Goal: Task Accomplishment & Management: Use online tool/utility

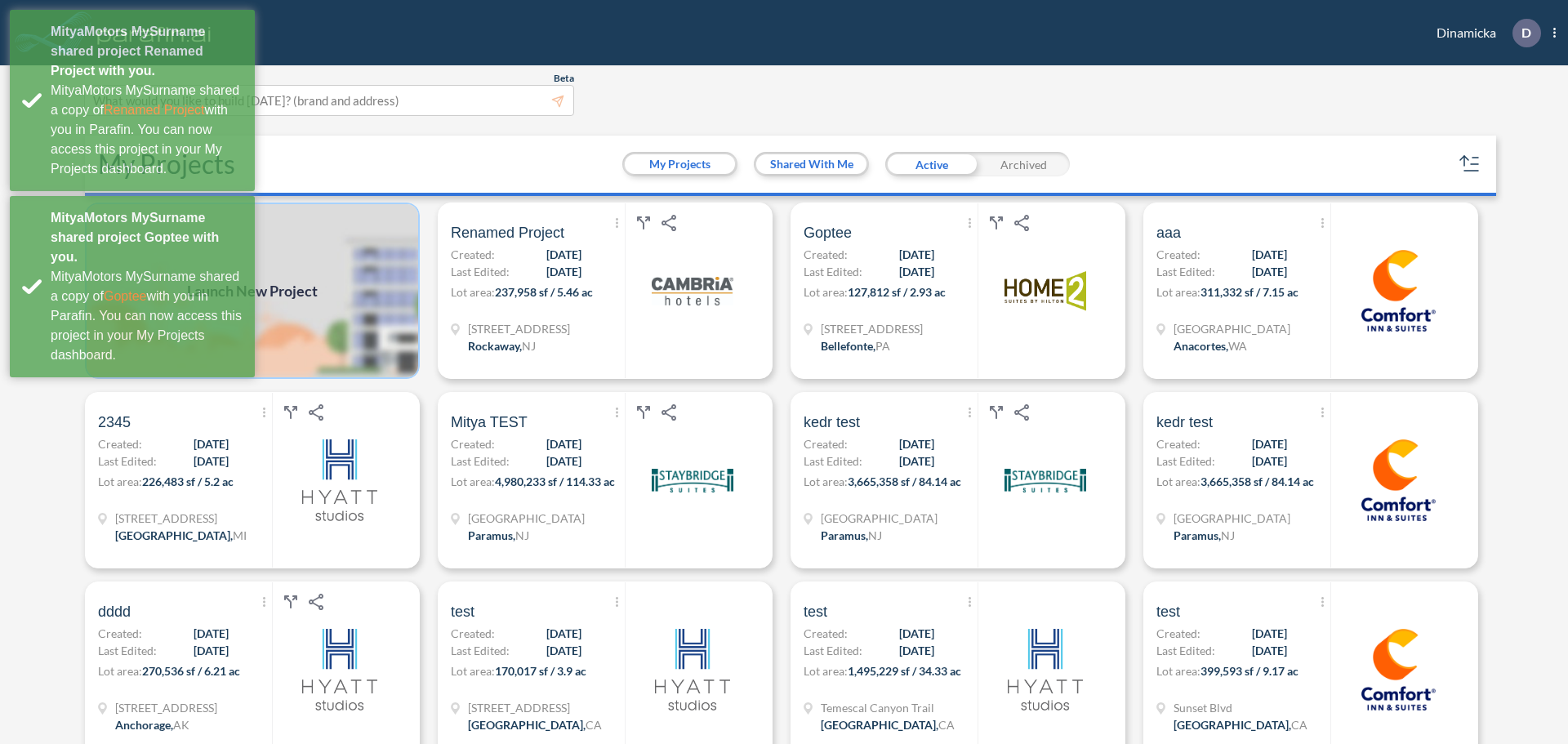
click at [377, 285] on img at bounding box center [252, 291] width 335 height 176
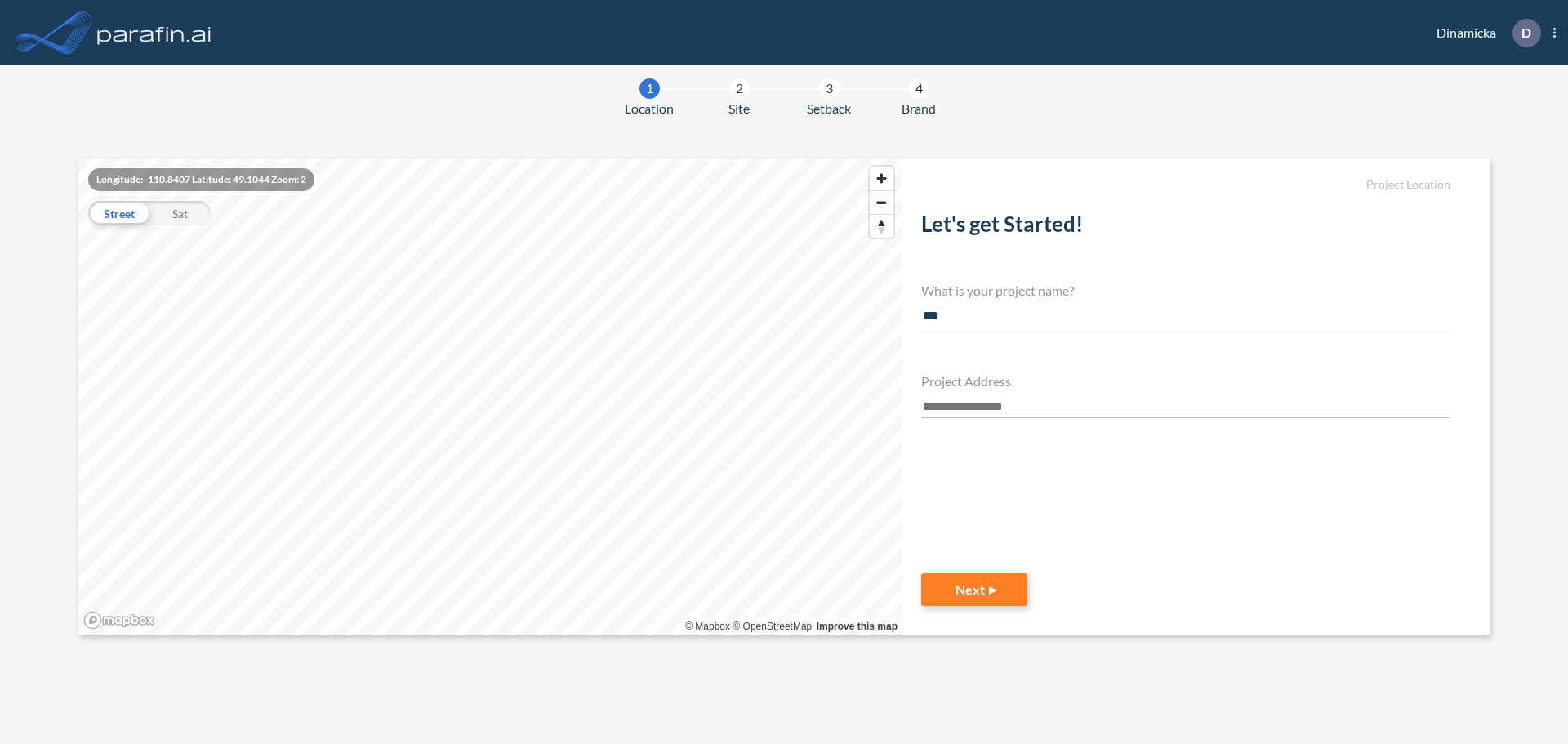
type input "***"
click at [969, 412] on input "text" at bounding box center [1186, 407] width 529 height 22
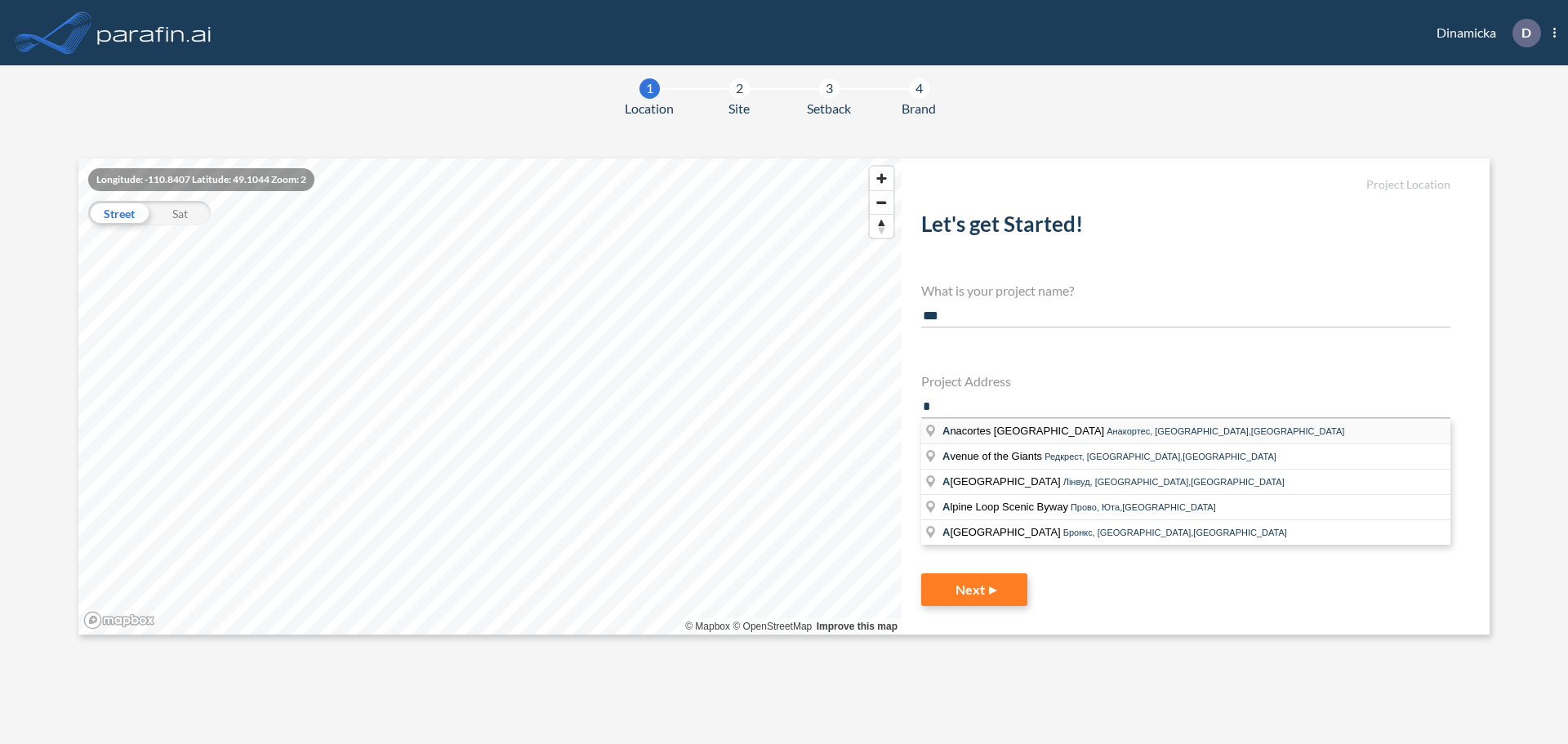
click at [976, 422] on li "A nacortes [GEOGRAPHIC_DATA], [GEOGRAPHIC_DATA],[GEOGRAPHIC_DATA]" at bounding box center [1186, 432] width 529 height 25
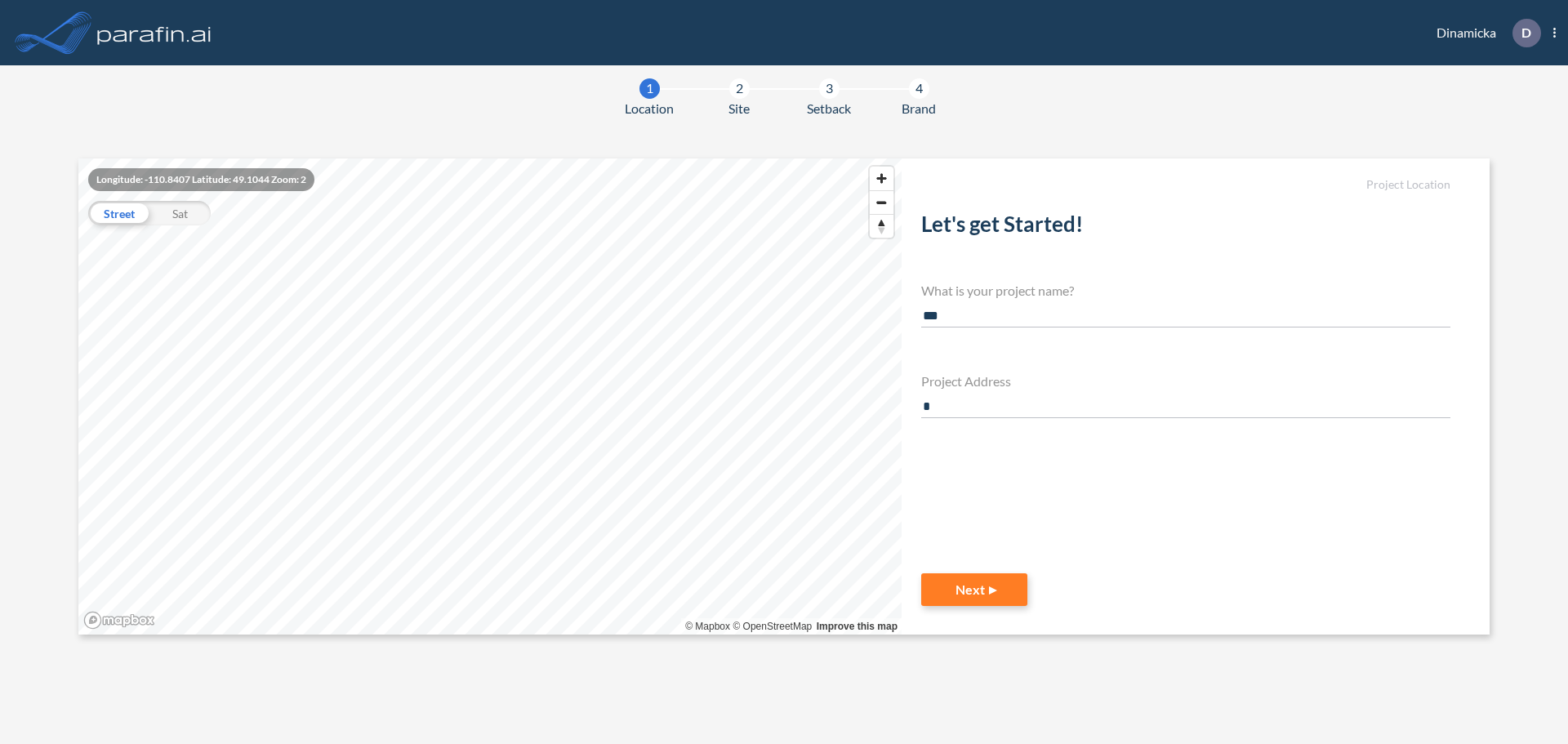
type input "**********"
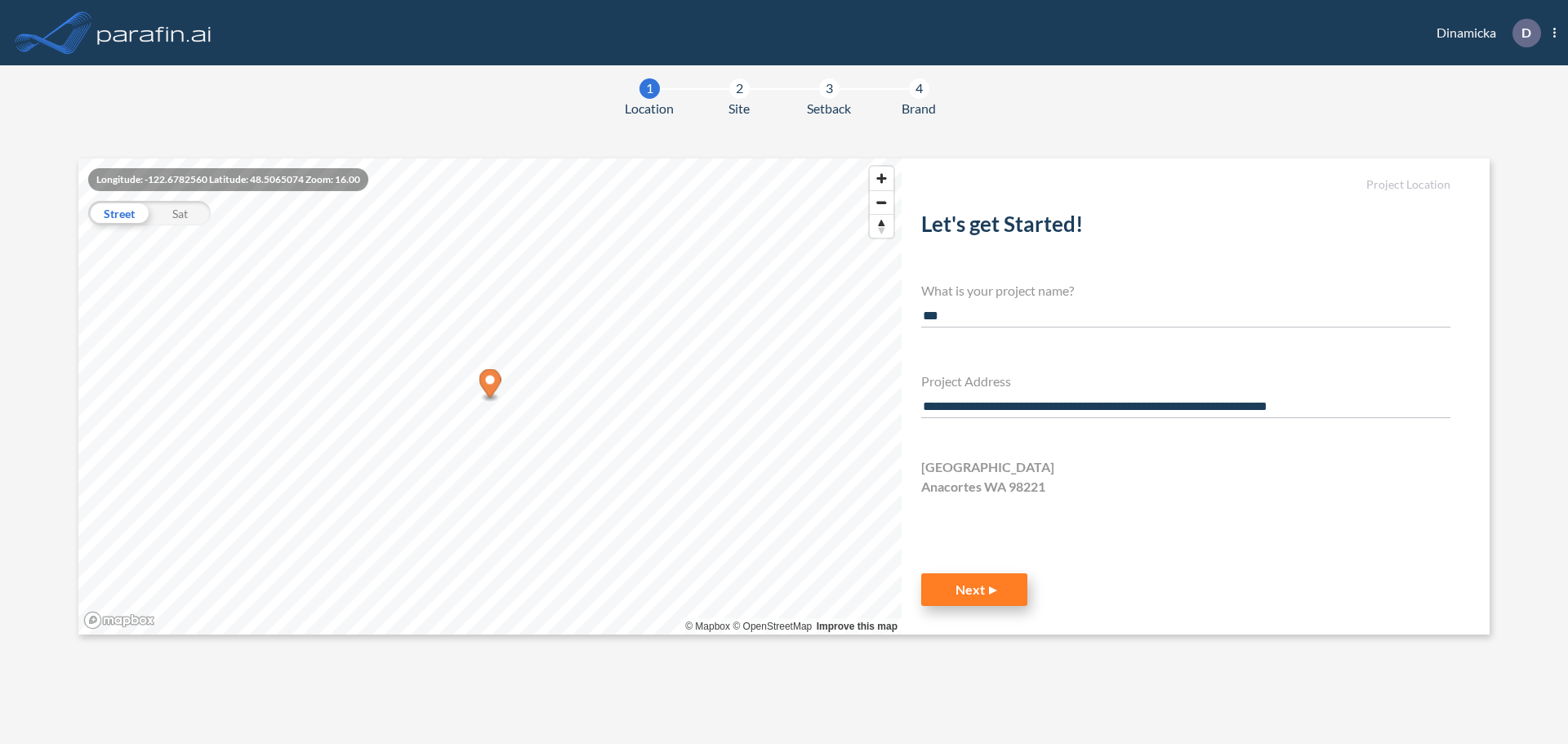
click at [971, 588] on button "Next" at bounding box center [974, 589] width 106 height 33
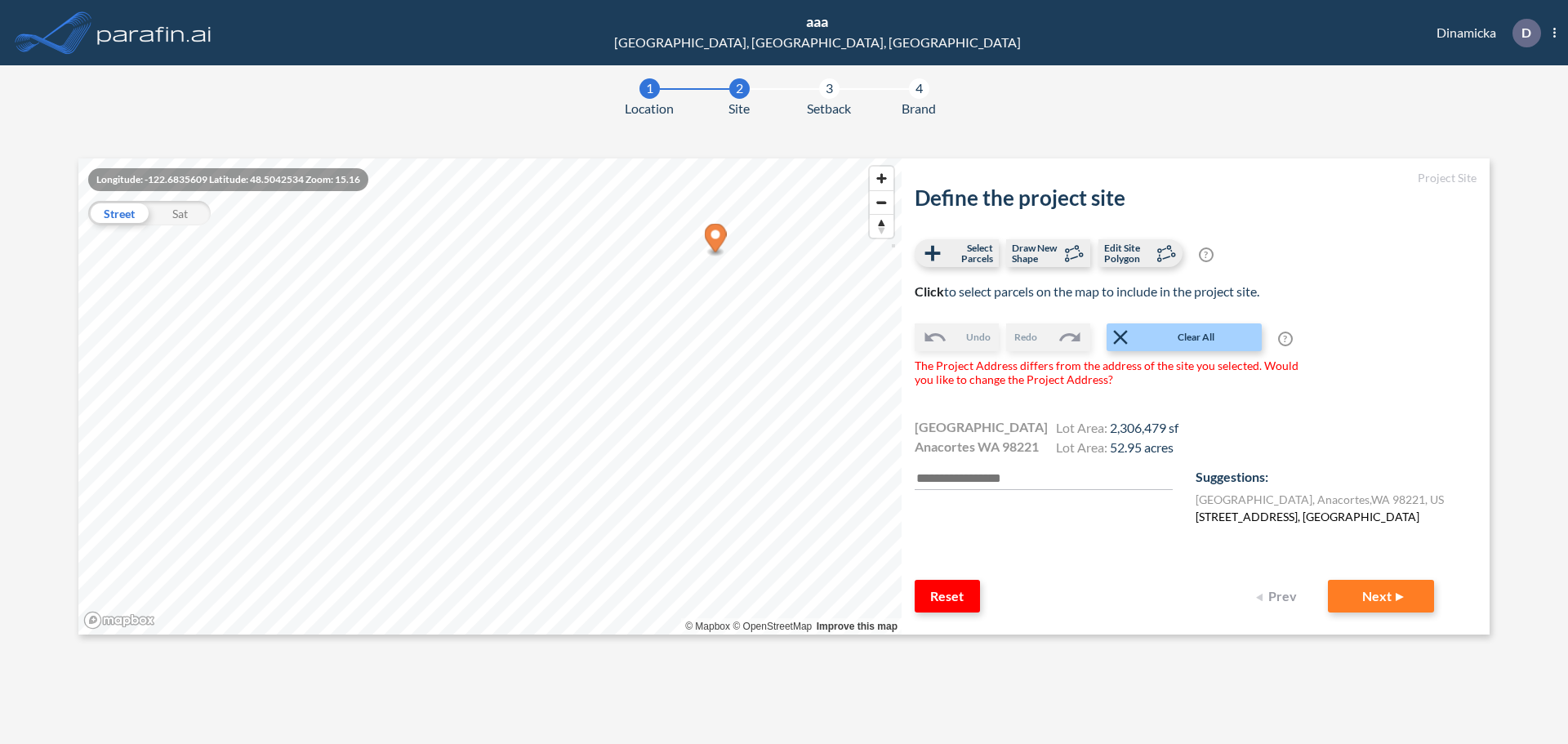
click at [1312, 523] on label "[STREET_ADDRESS], [GEOGRAPHIC_DATA]" at bounding box center [1307, 516] width 224 height 17
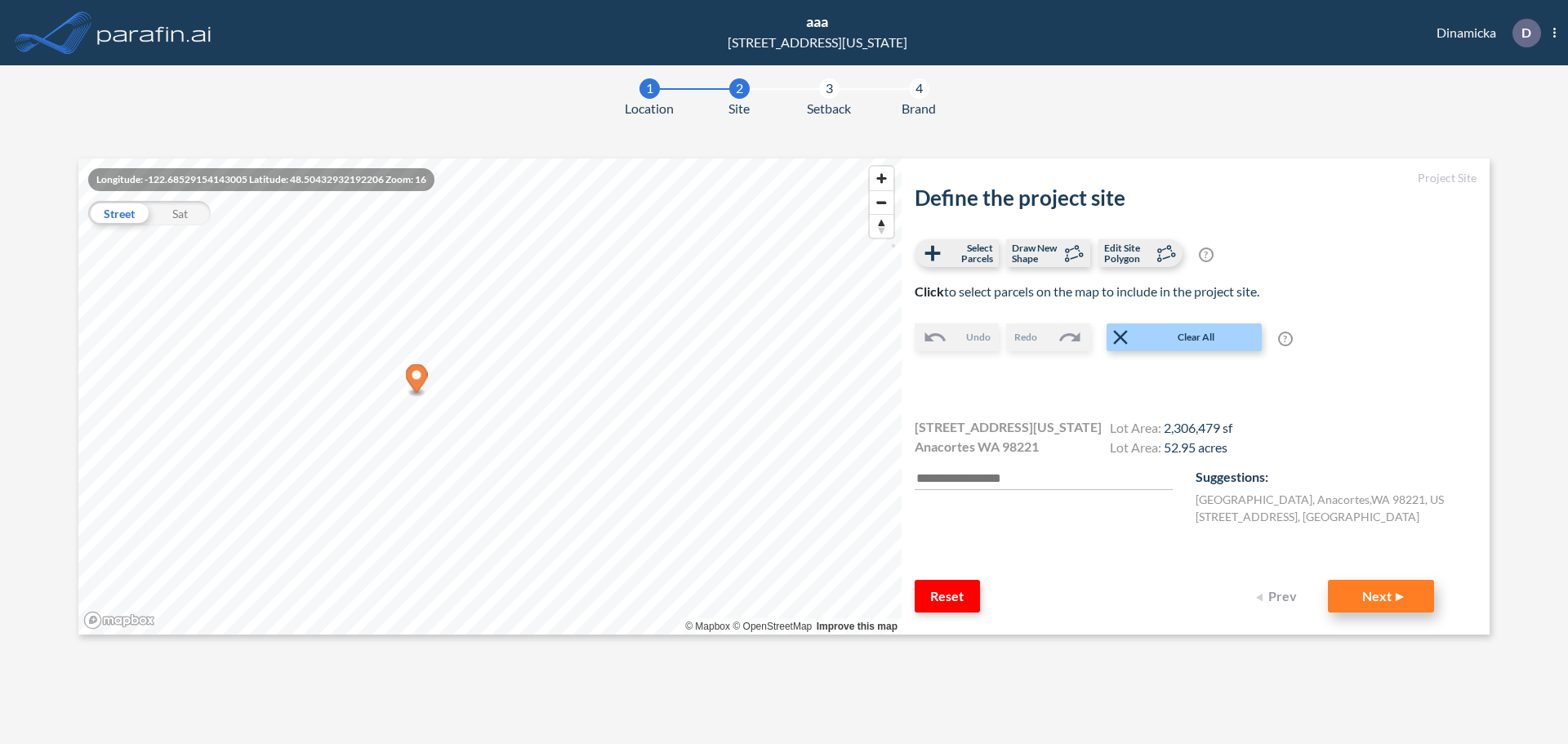
click at [1382, 591] on button "Next" at bounding box center [1381, 596] width 106 height 33
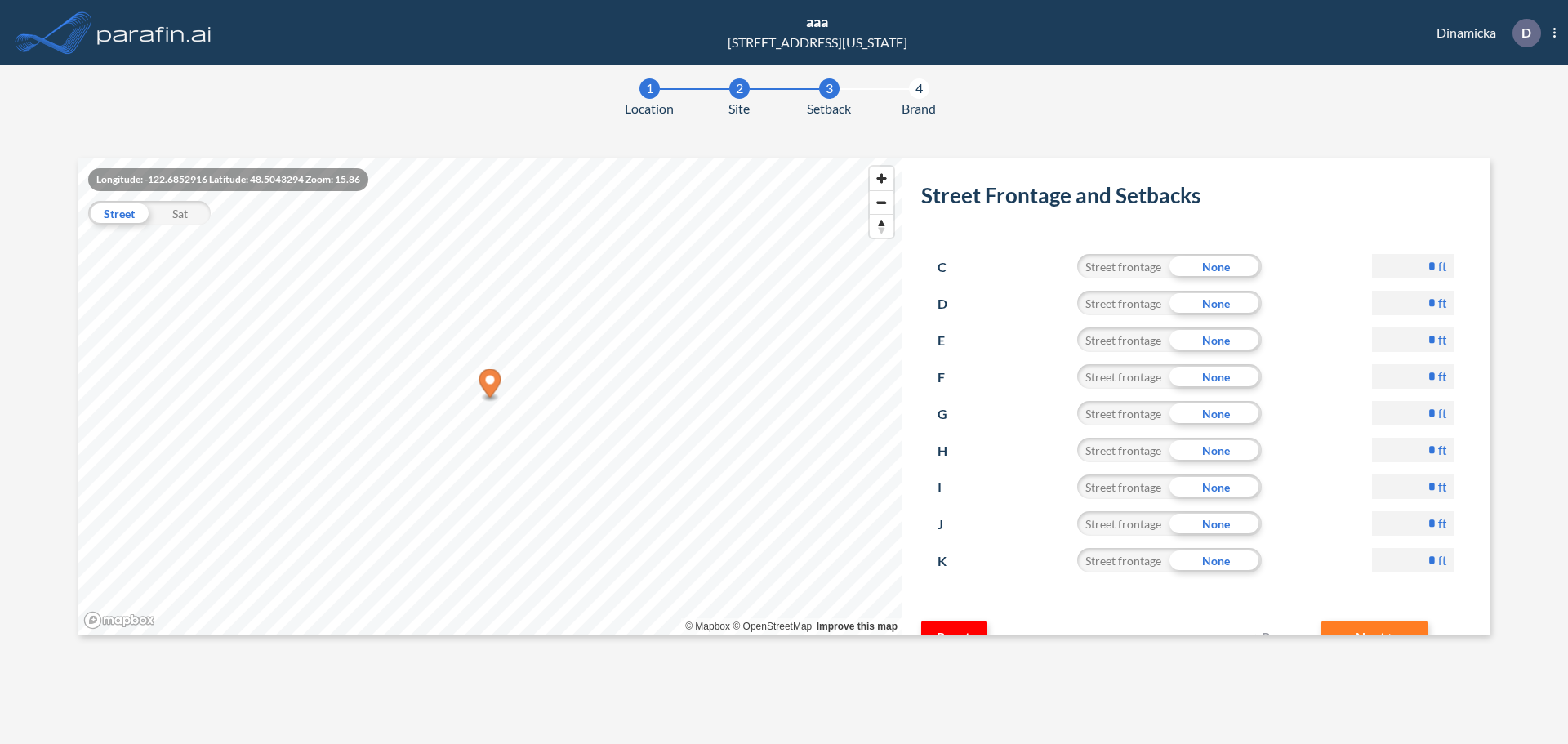
scroll to position [102, 0]
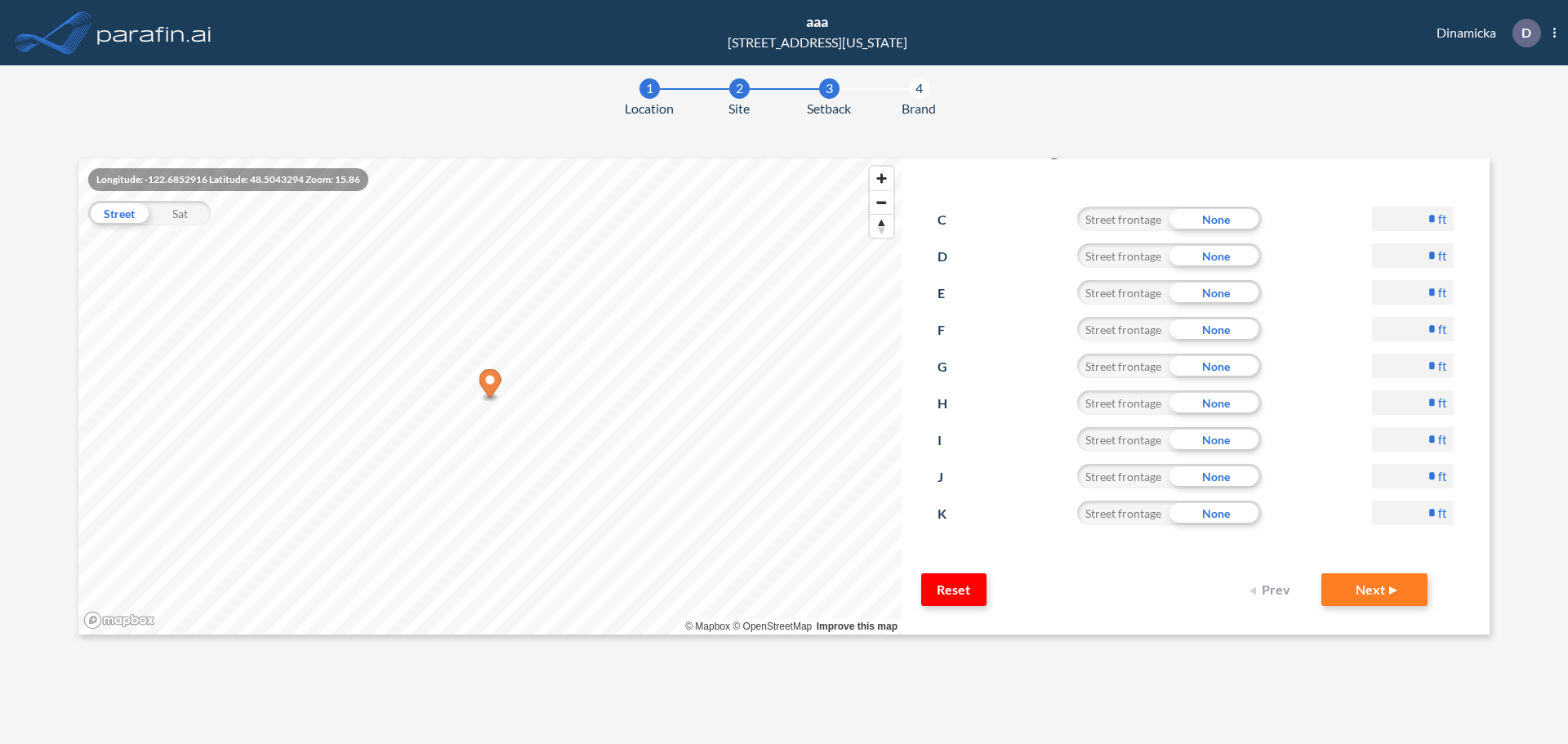
click at [1329, 603] on button "Next" at bounding box center [1374, 589] width 106 height 33
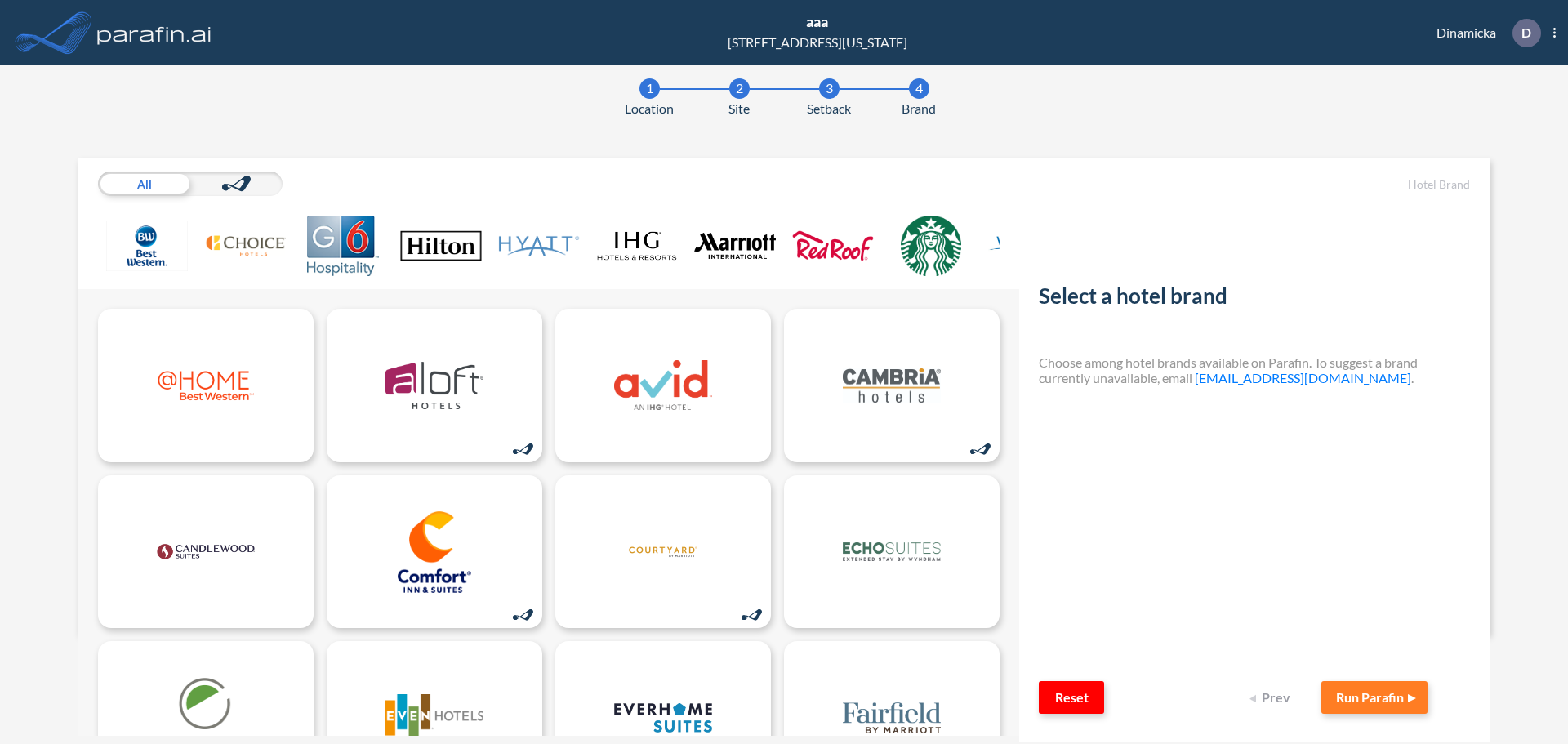
click at [711, 240] on img at bounding box center [735, 246] width 82 height 60
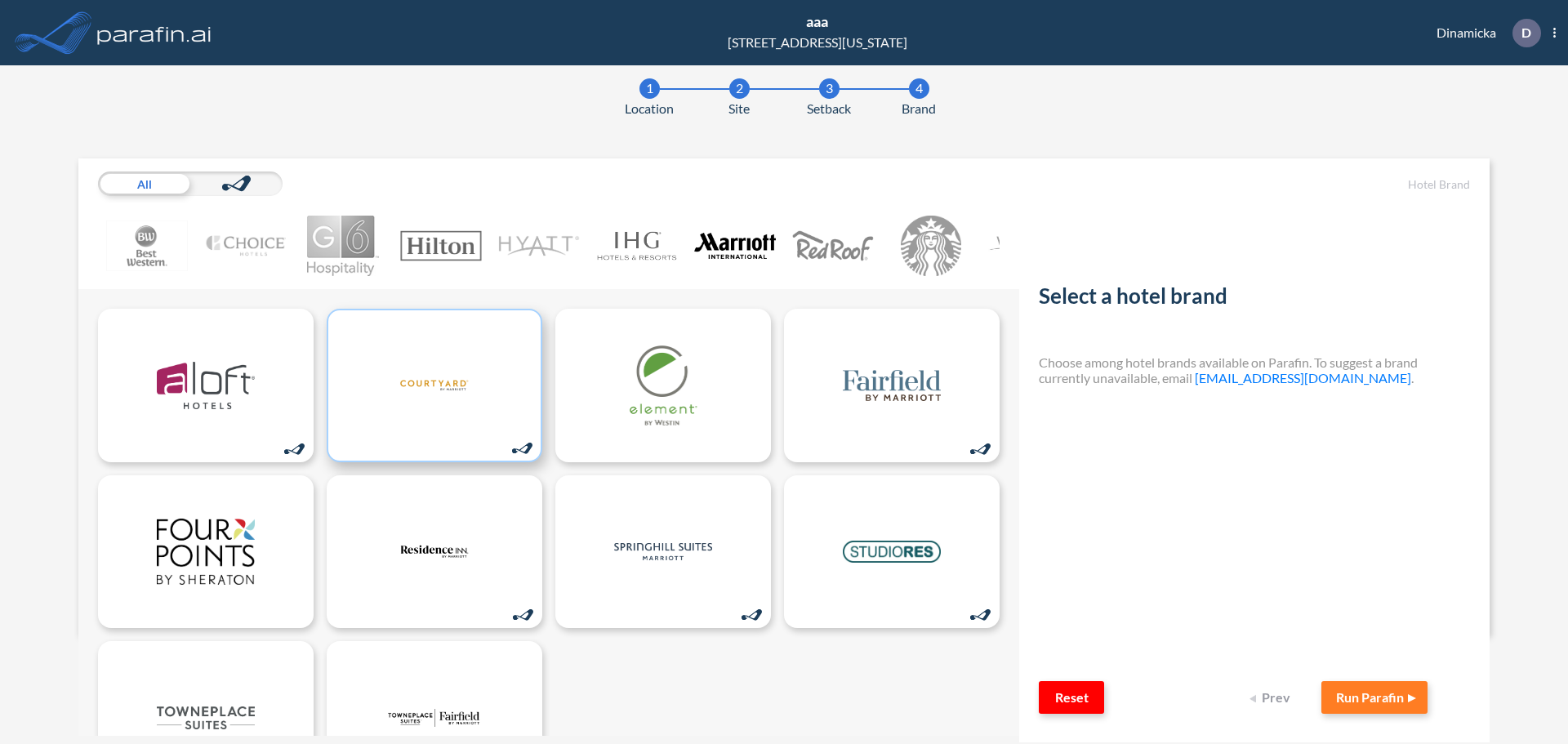
click at [464, 409] on img at bounding box center [435, 386] width 98 height 82
click at [1416, 699] on button "Run Parafin" at bounding box center [1374, 698] width 106 height 33
